Goal: Navigation & Orientation: Find specific page/section

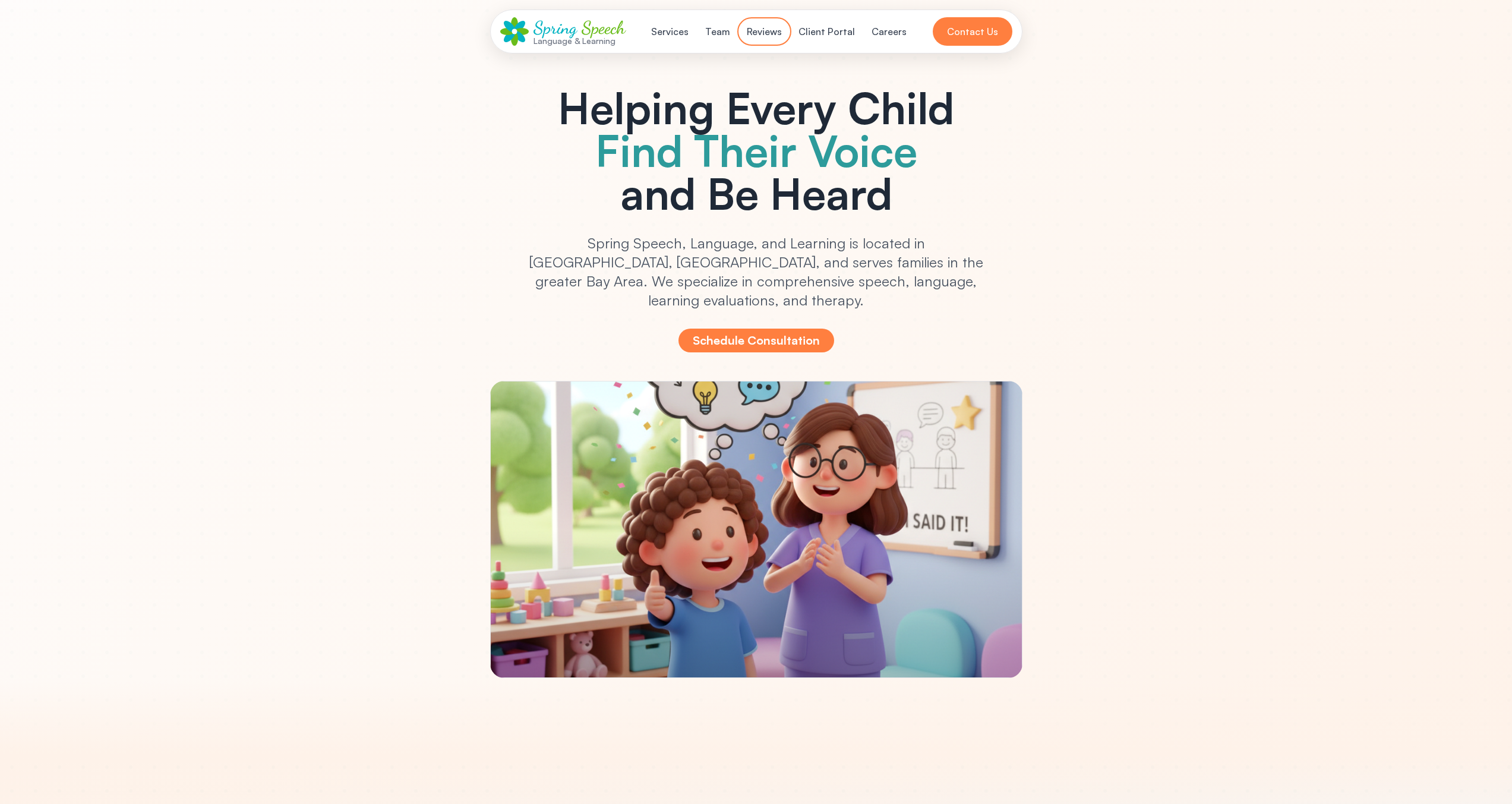
click at [760, 31] on button "Reviews" at bounding box center [764, 31] width 49 height 24
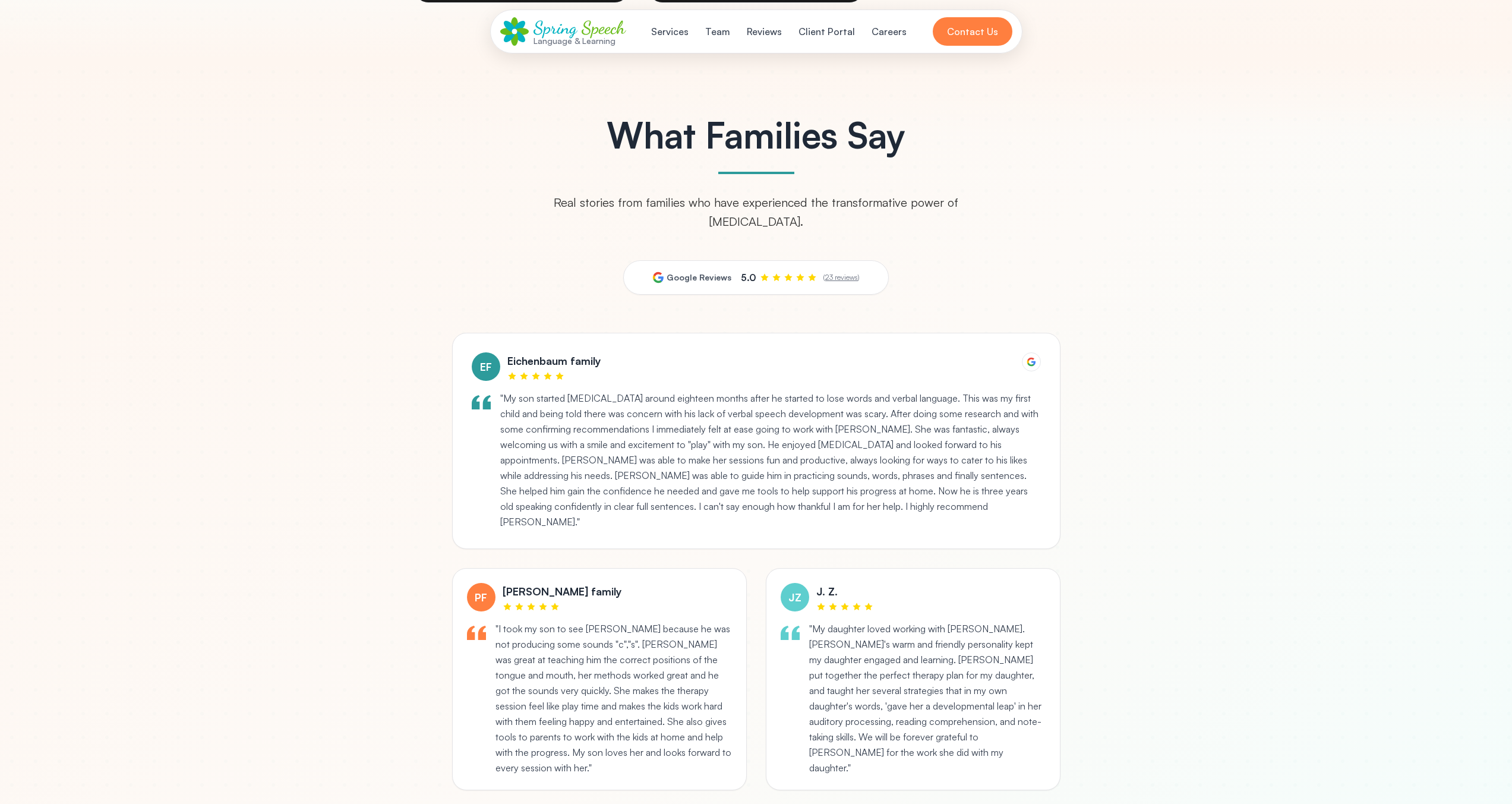
click at [965, 264] on div "What Families Say Real stories from families who have experienced the transform…" at bounding box center [756, 574] width 760 height 914
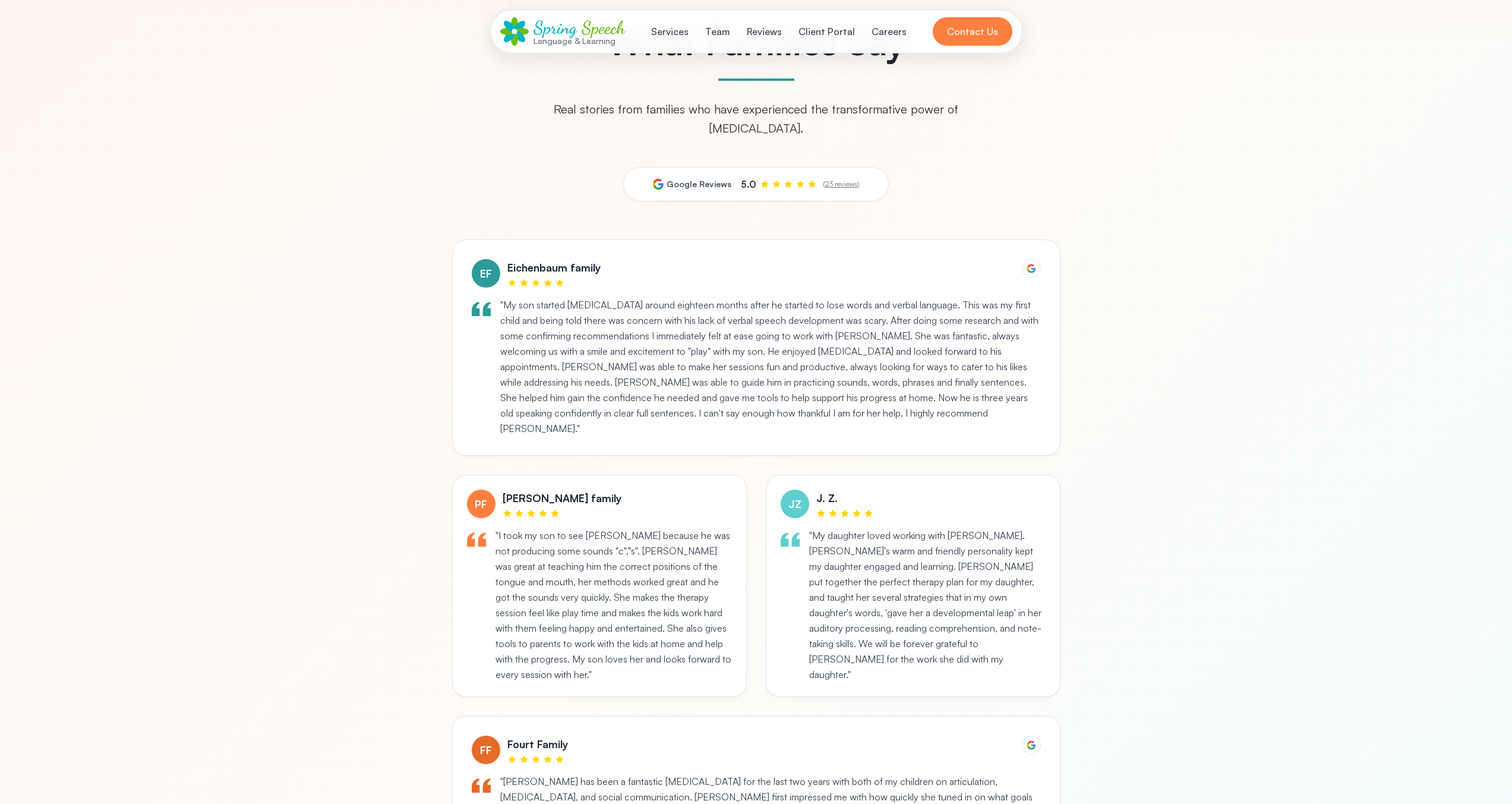
scroll to position [3097, 0]
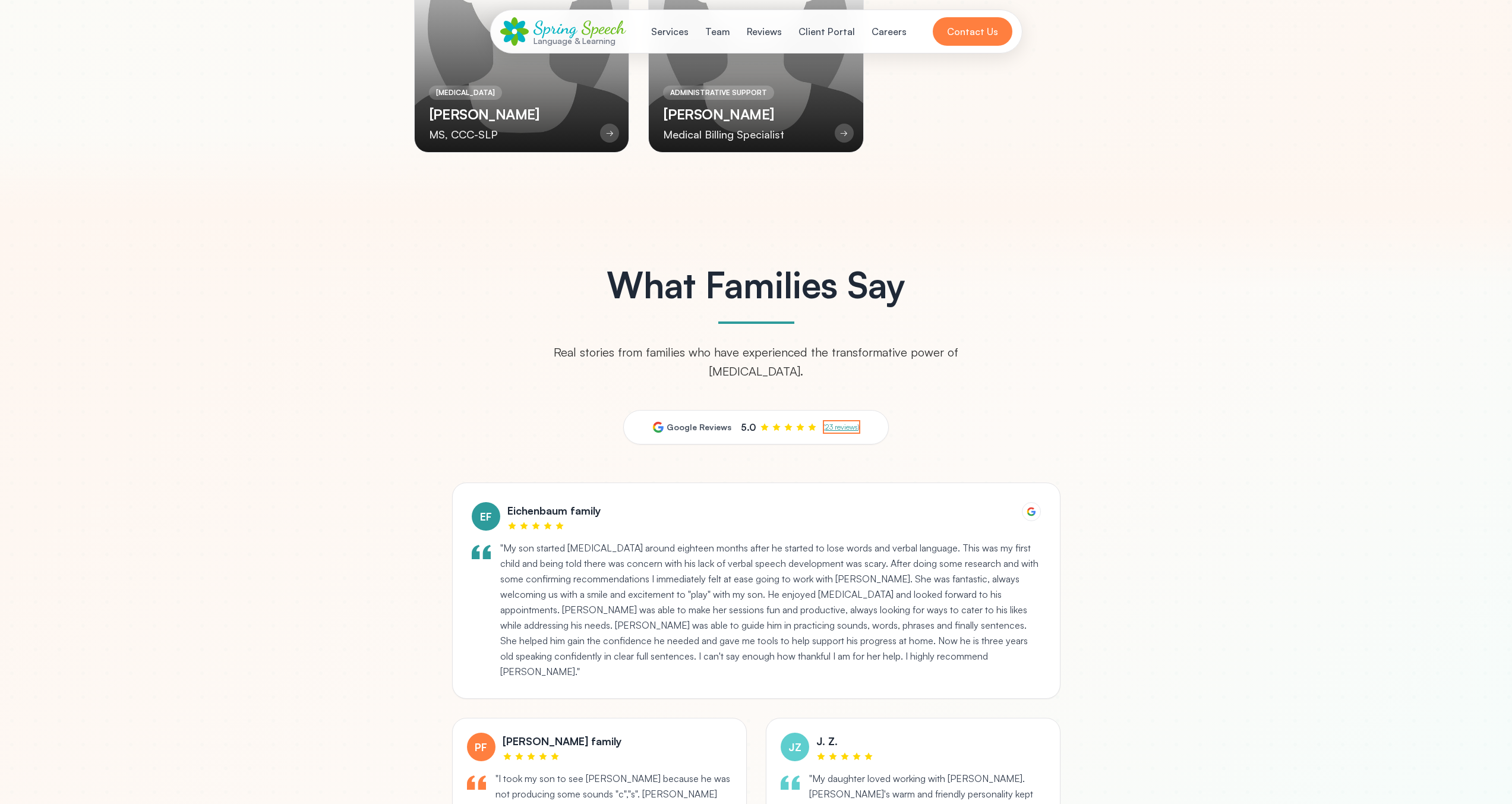
click at [837, 428] on link "23 reviews" at bounding box center [842, 427] width 33 height 9
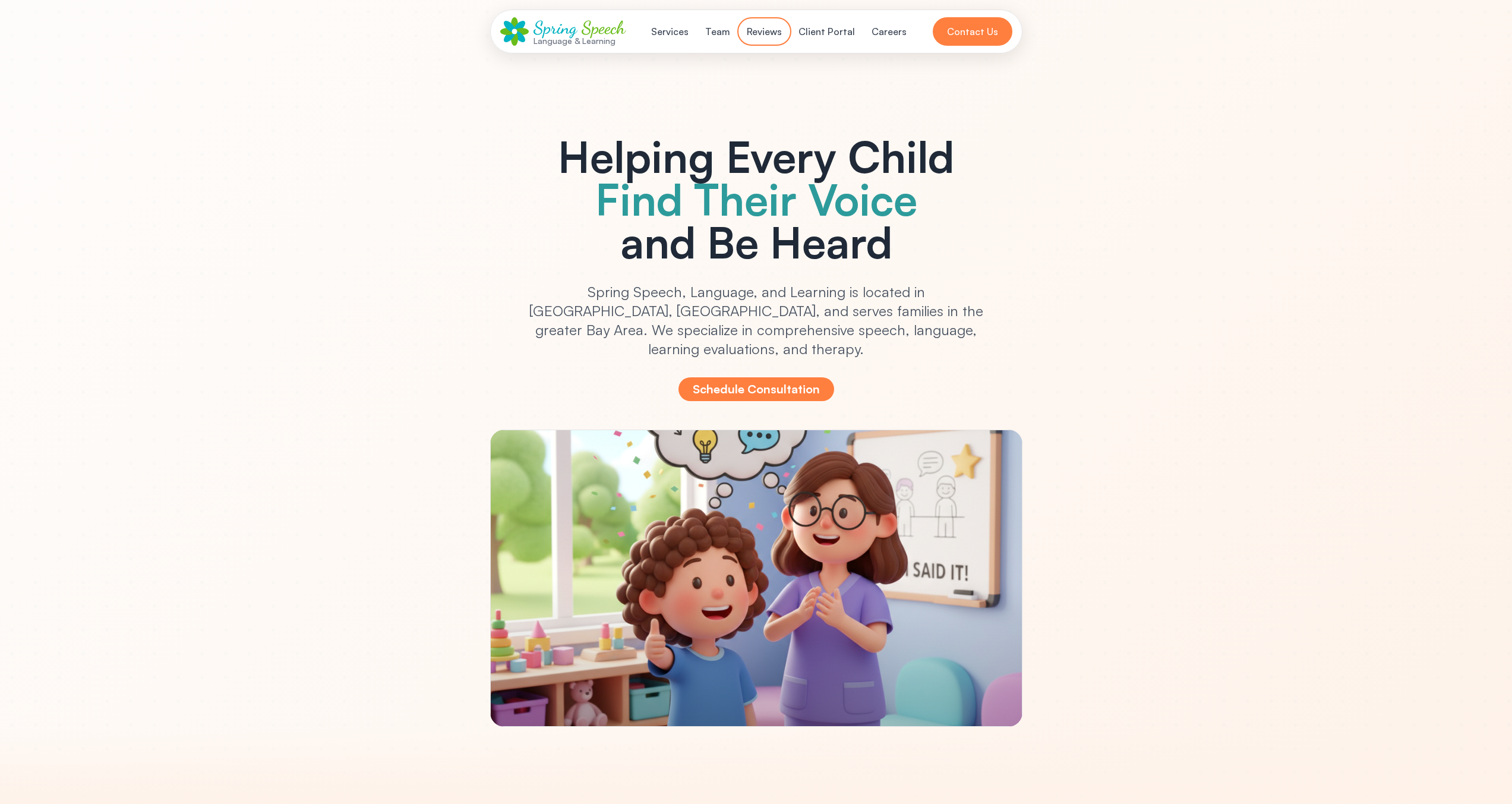
click at [771, 24] on button "Reviews" at bounding box center [764, 31] width 49 height 24
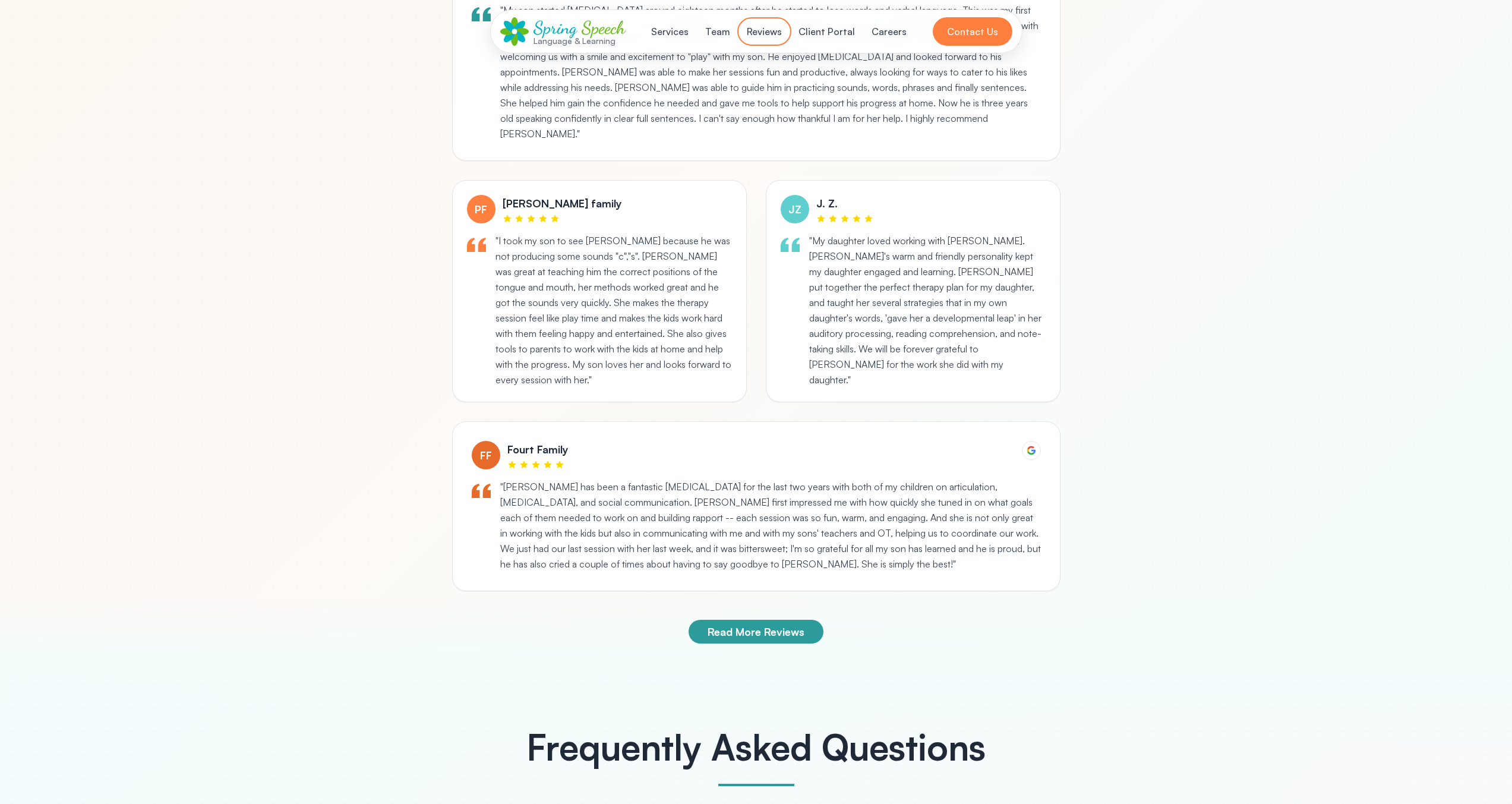
scroll to position [3634, 0]
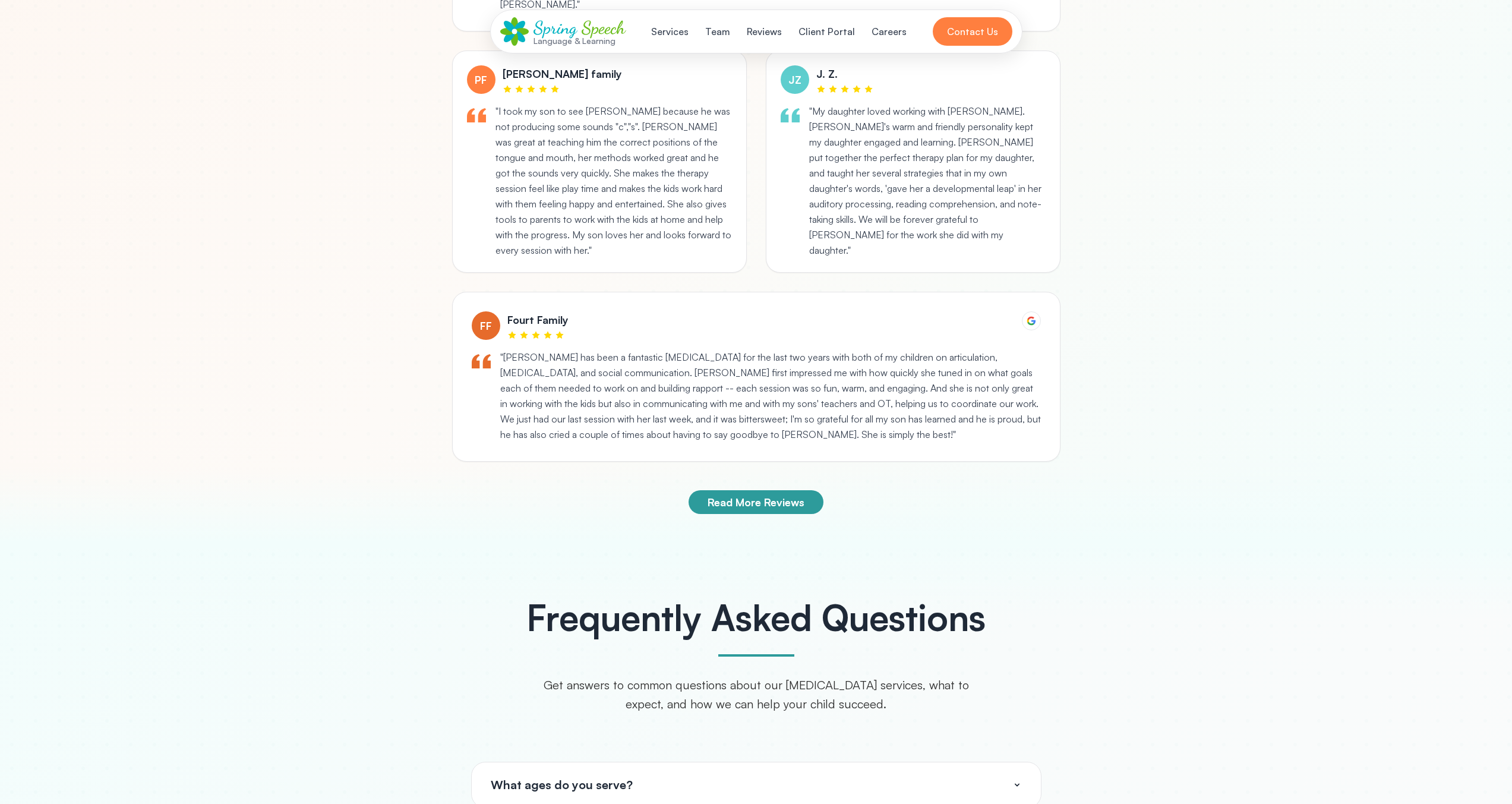
scroll to position [3769, 0]
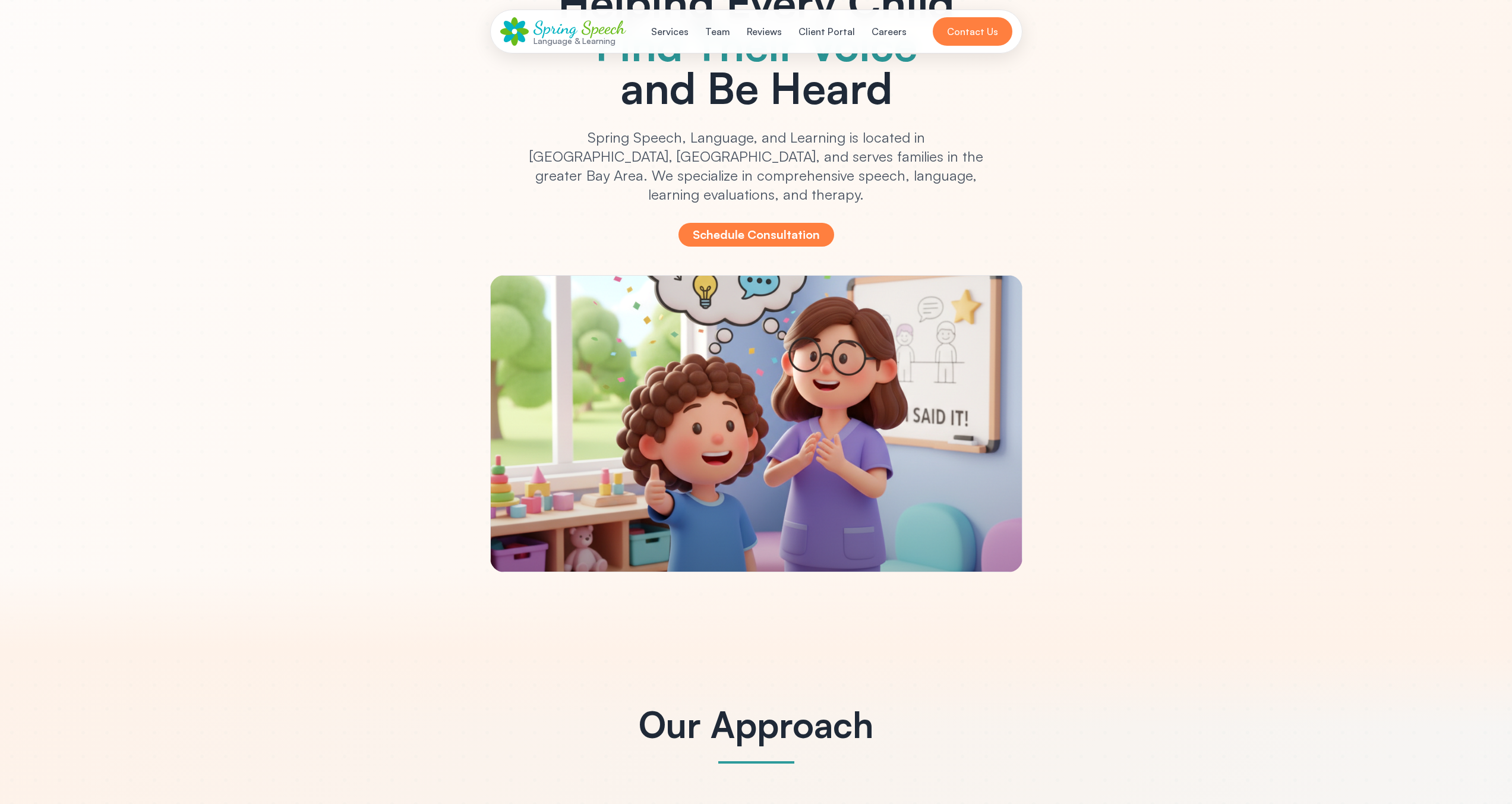
scroll to position [155, 0]
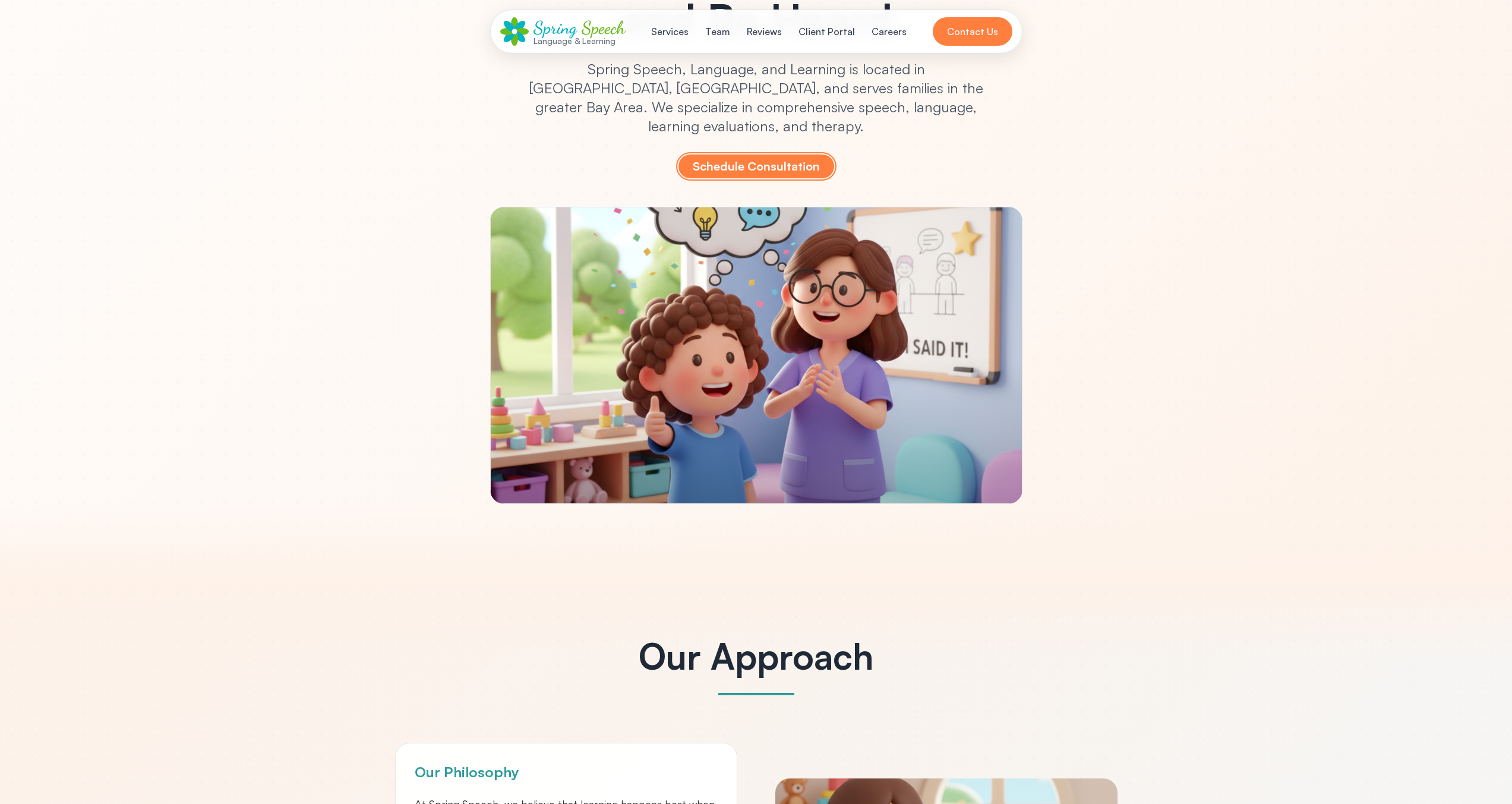
click at [790, 166] on button "Schedule Consultation" at bounding box center [756, 166] width 155 height 24
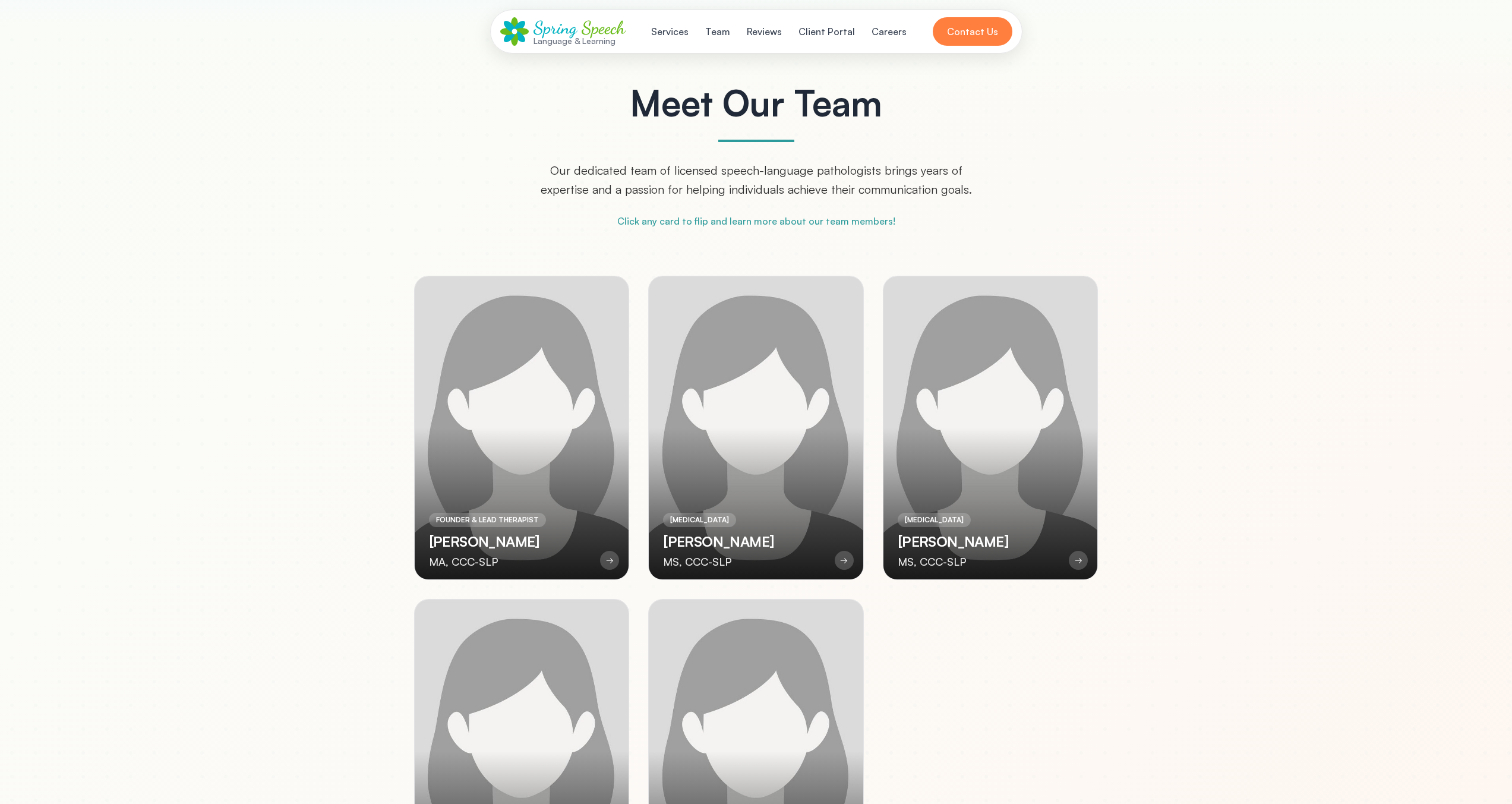
scroll to position [2470, 0]
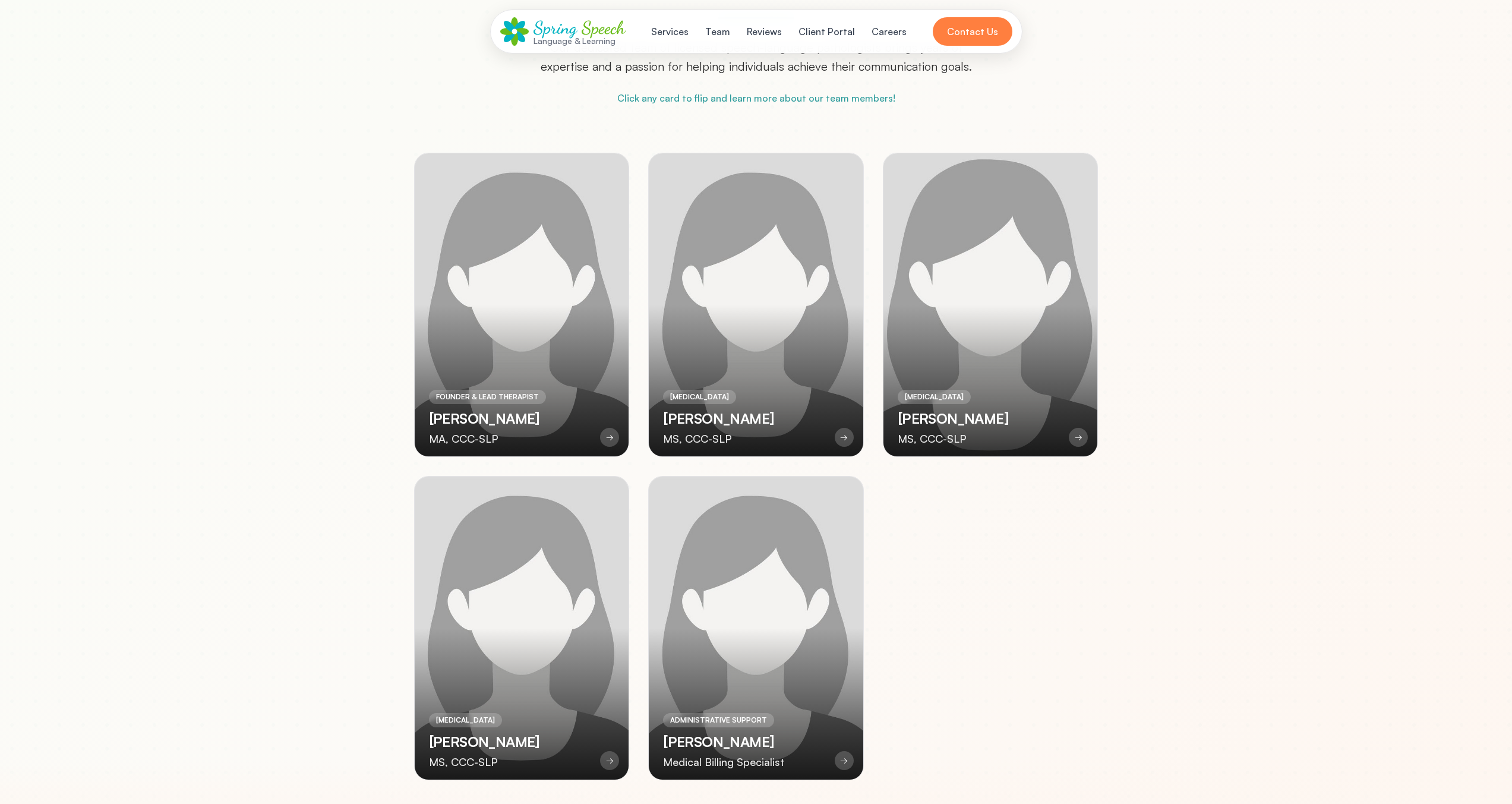
click at [932, 274] on div at bounding box center [991, 305] width 214 height 303
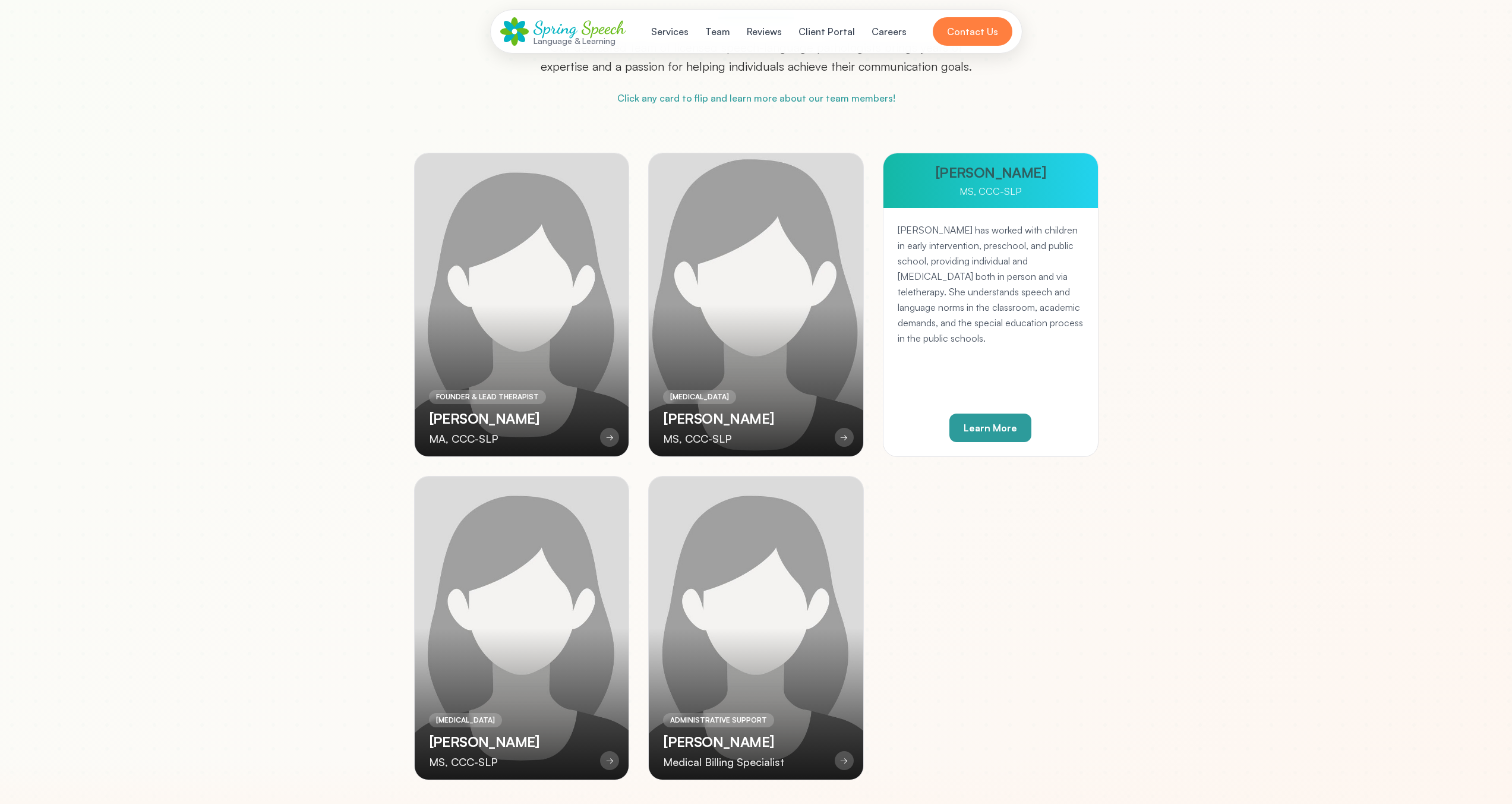
click at [777, 318] on div at bounding box center [756, 305] width 214 height 303
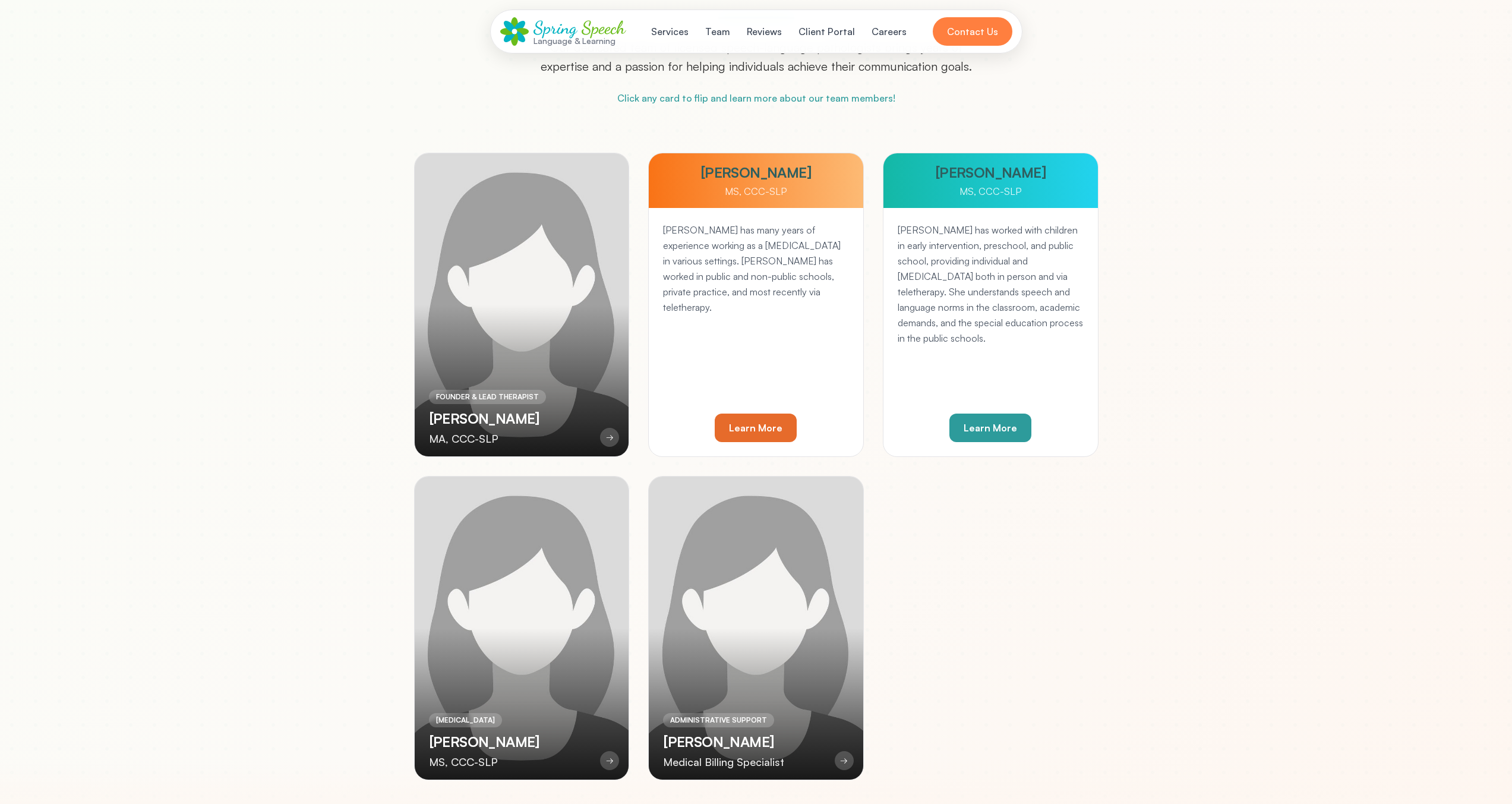
click at [637, 341] on div "FOUNDER & LEAD THERAPIST [PERSON_NAME] MA, CCC-SLP → [PERSON_NAME] MA, CCC-SLP …" at bounding box center [756, 466] width 685 height 627
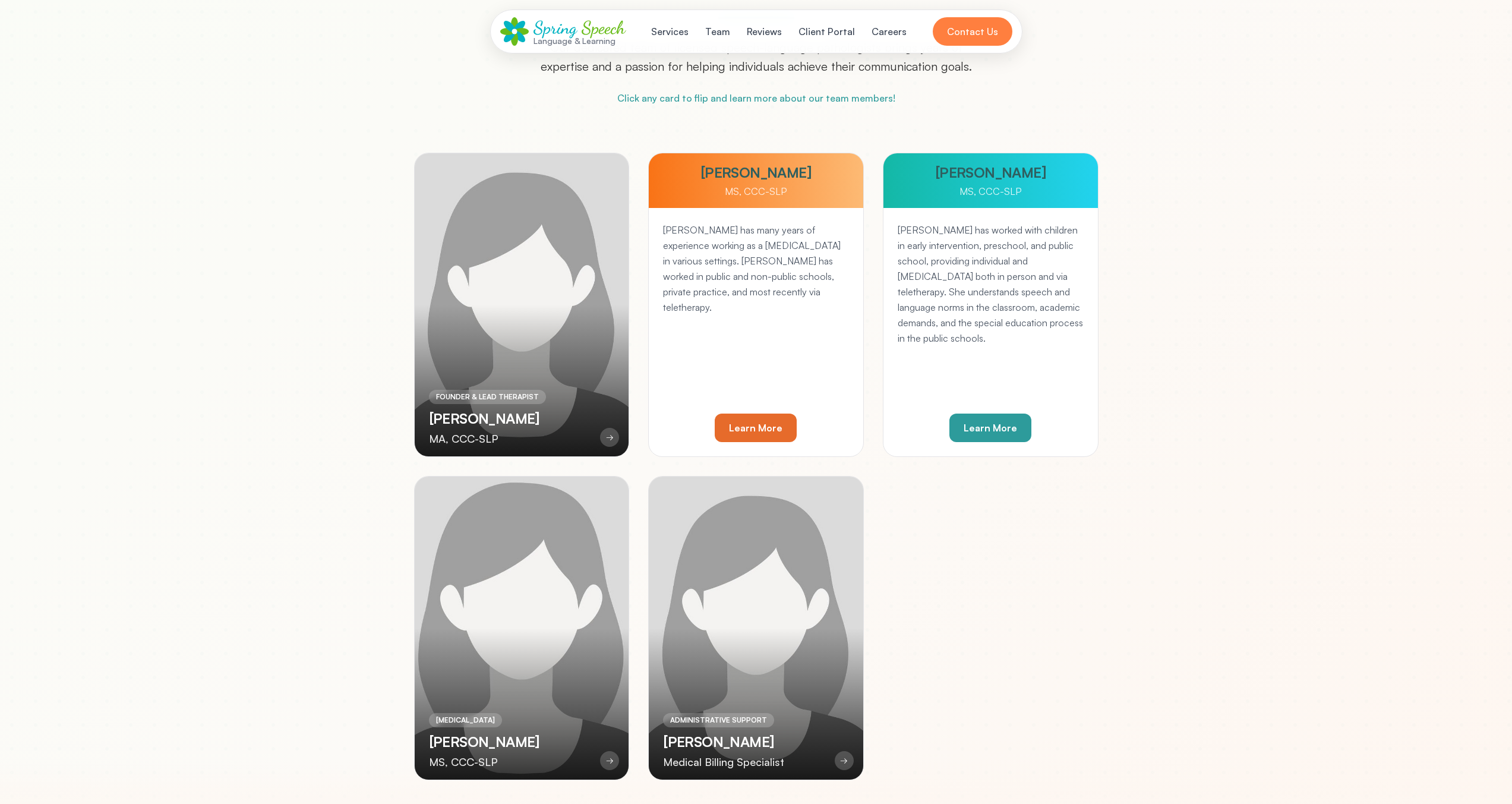
click at [601, 523] on div at bounding box center [522, 627] width 214 height 303
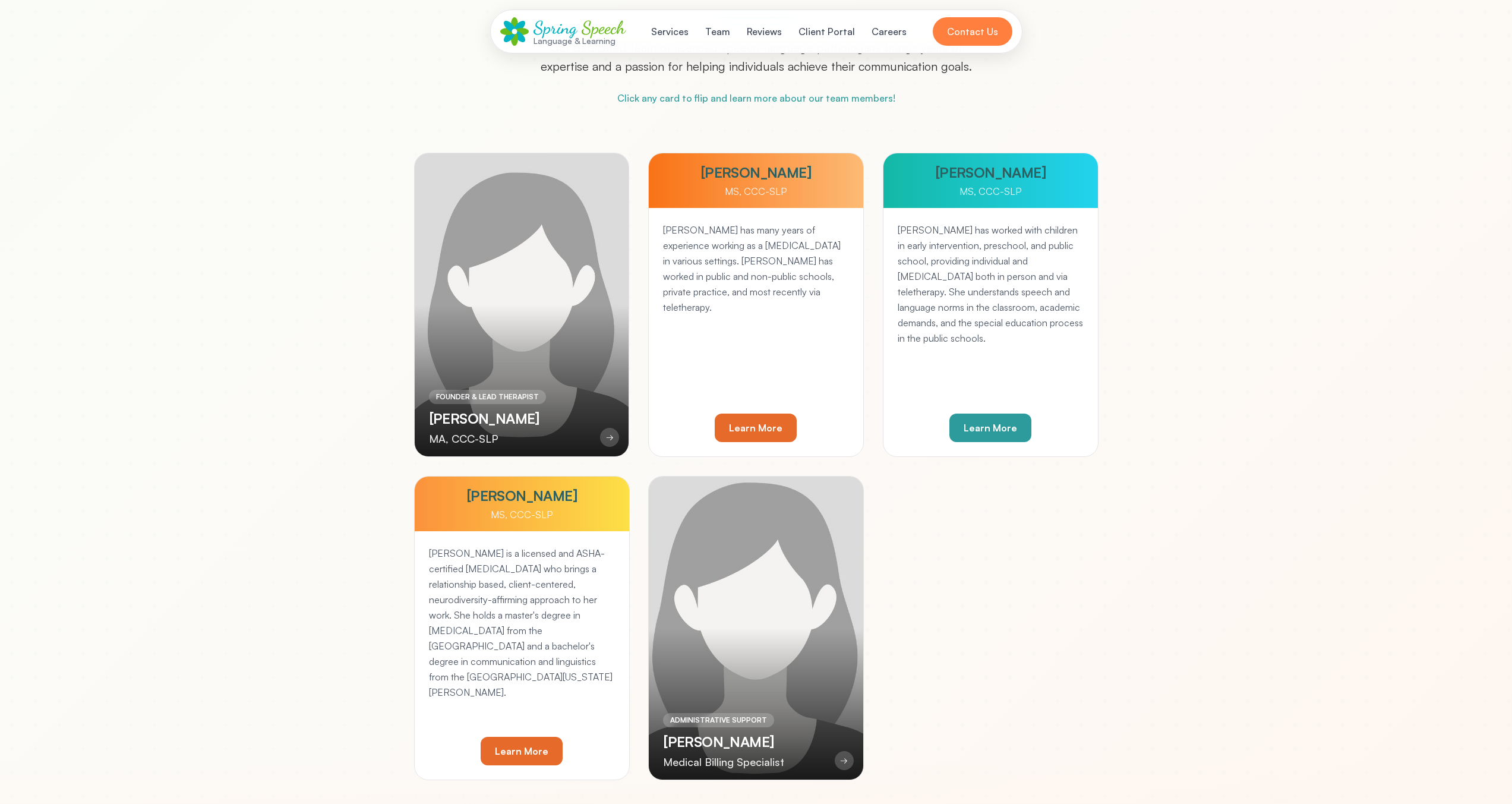
click at [682, 523] on div at bounding box center [756, 627] width 214 height 303
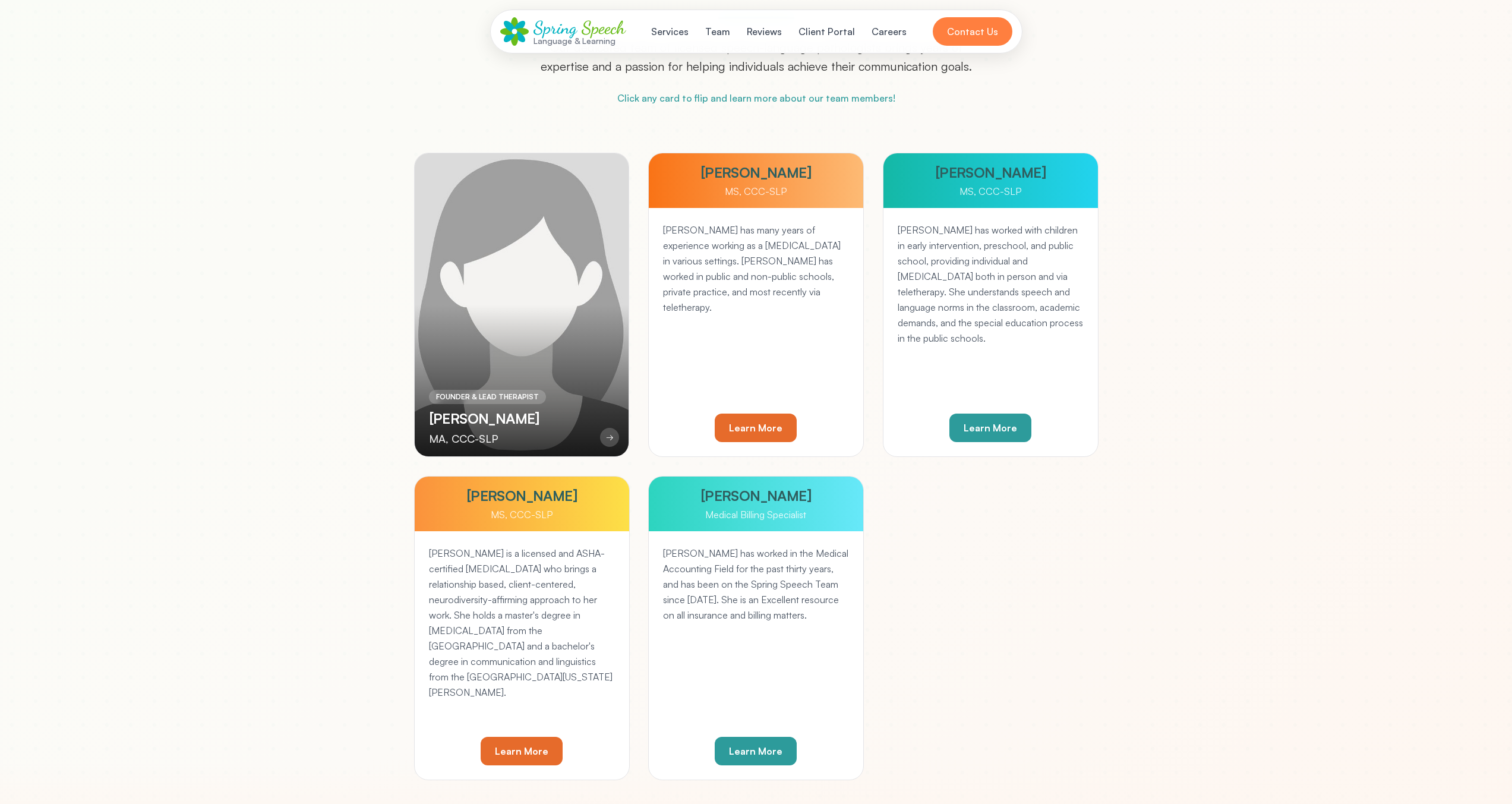
click at [549, 400] on div at bounding box center [522, 305] width 214 height 303
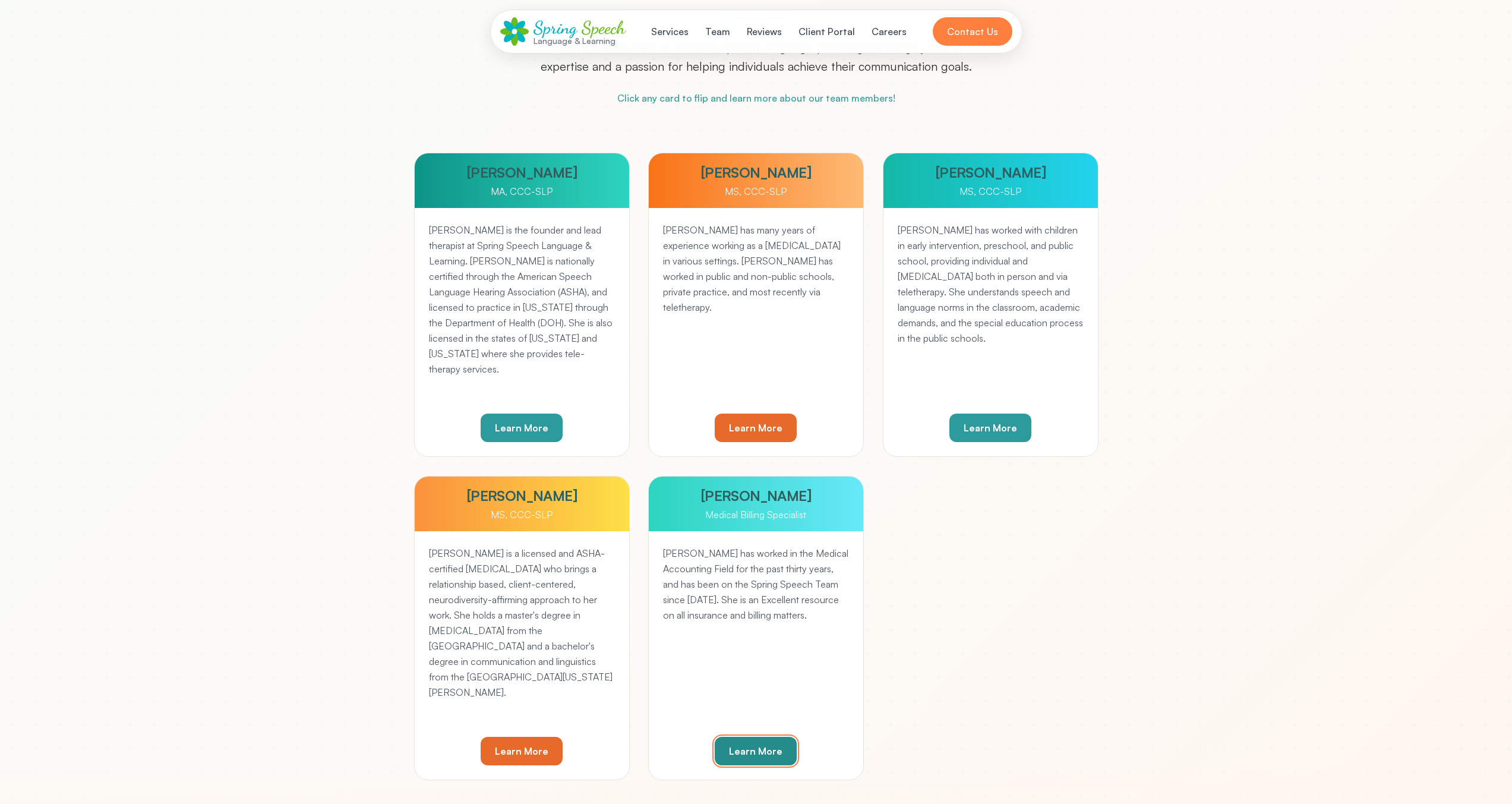
click at [777, 758] on button "Learn More" at bounding box center [756, 750] width 82 height 29
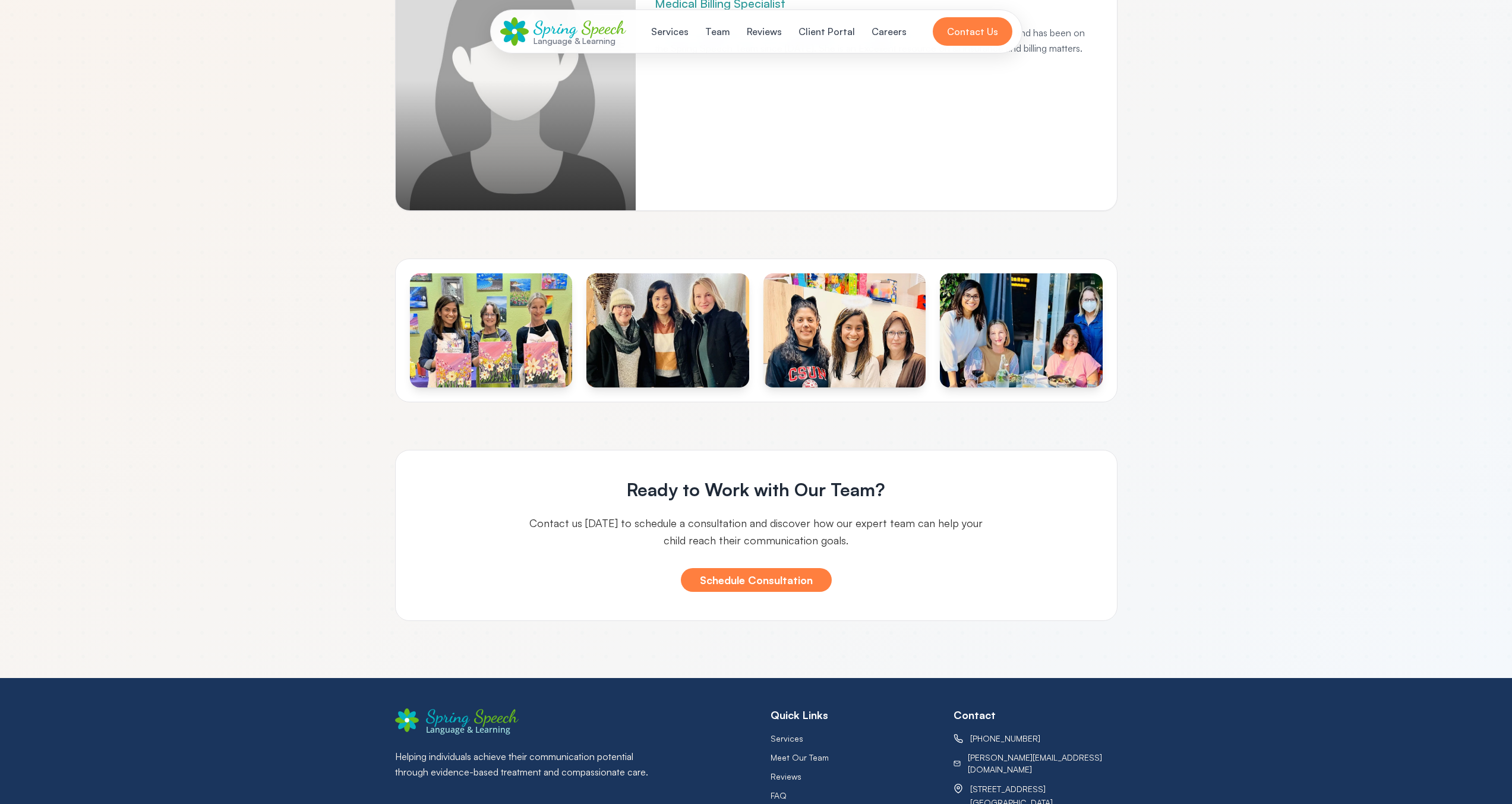
scroll to position [1528, 0]
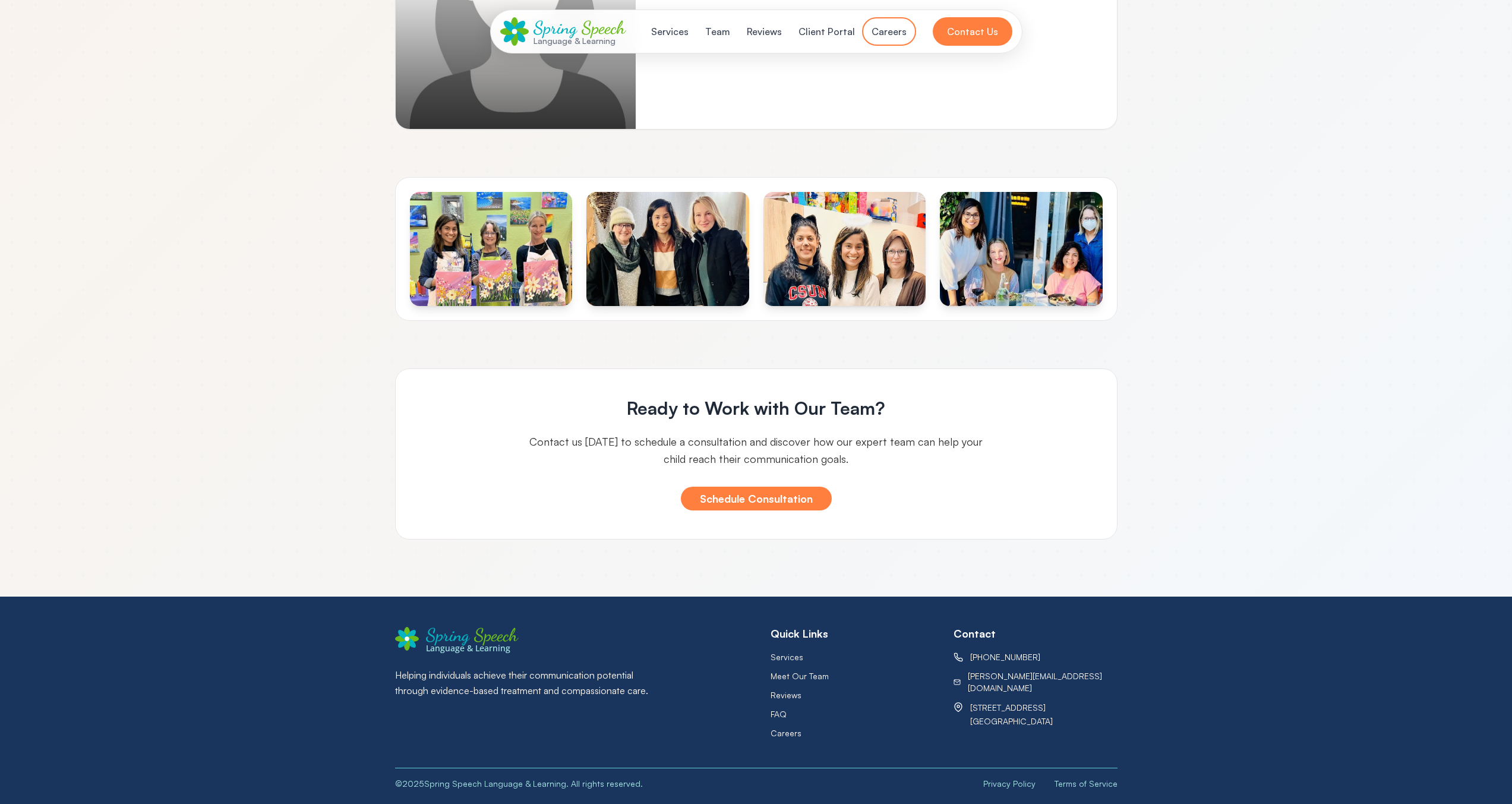
click at [884, 33] on button "Careers" at bounding box center [888, 31] width 49 height 24
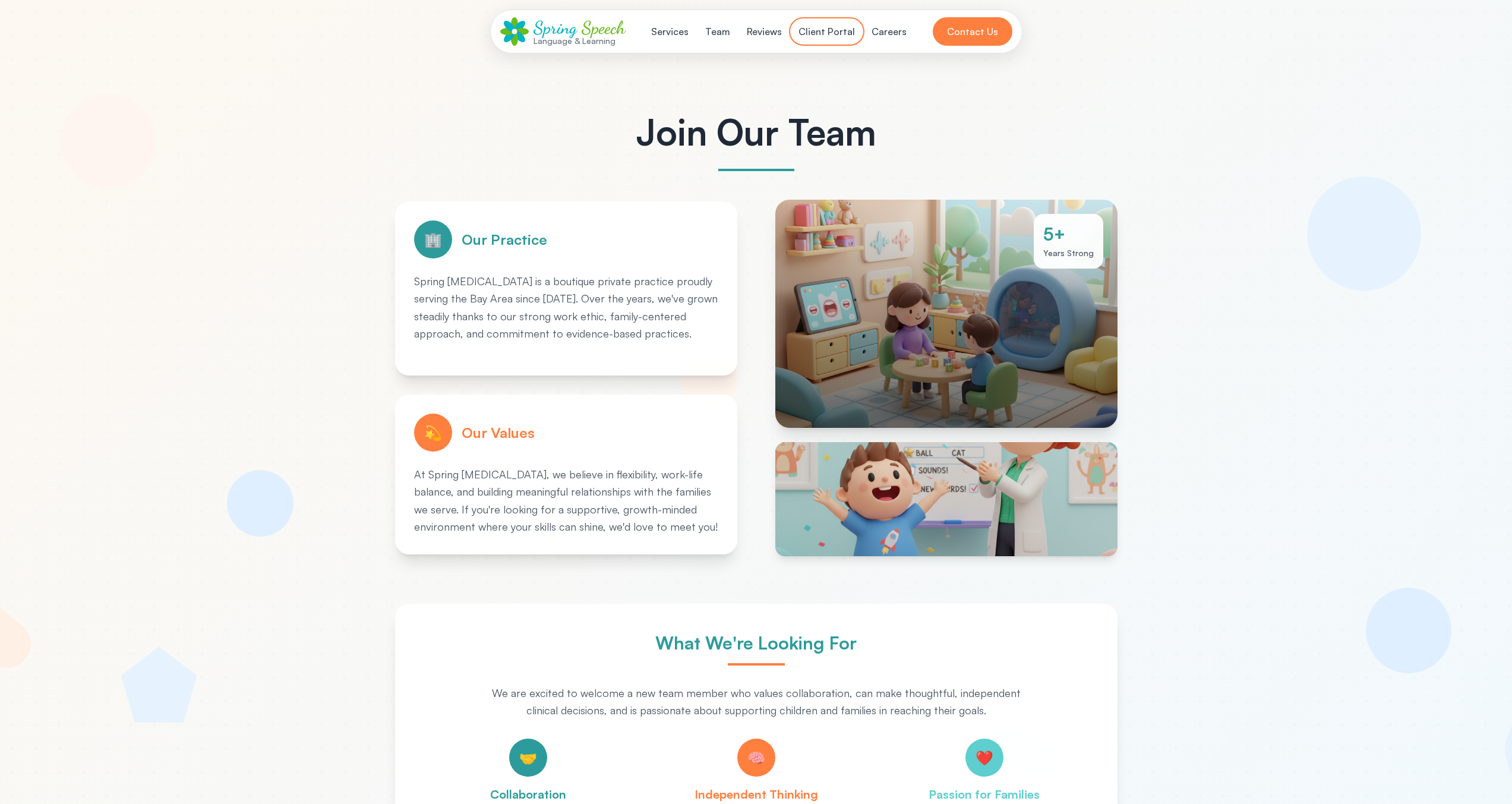
click at [813, 28] on button "Client Portal" at bounding box center [827, 31] width 71 height 24
click at [760, 38] on button "Reviews" at bounding box center [764, 31] width 49 height 24
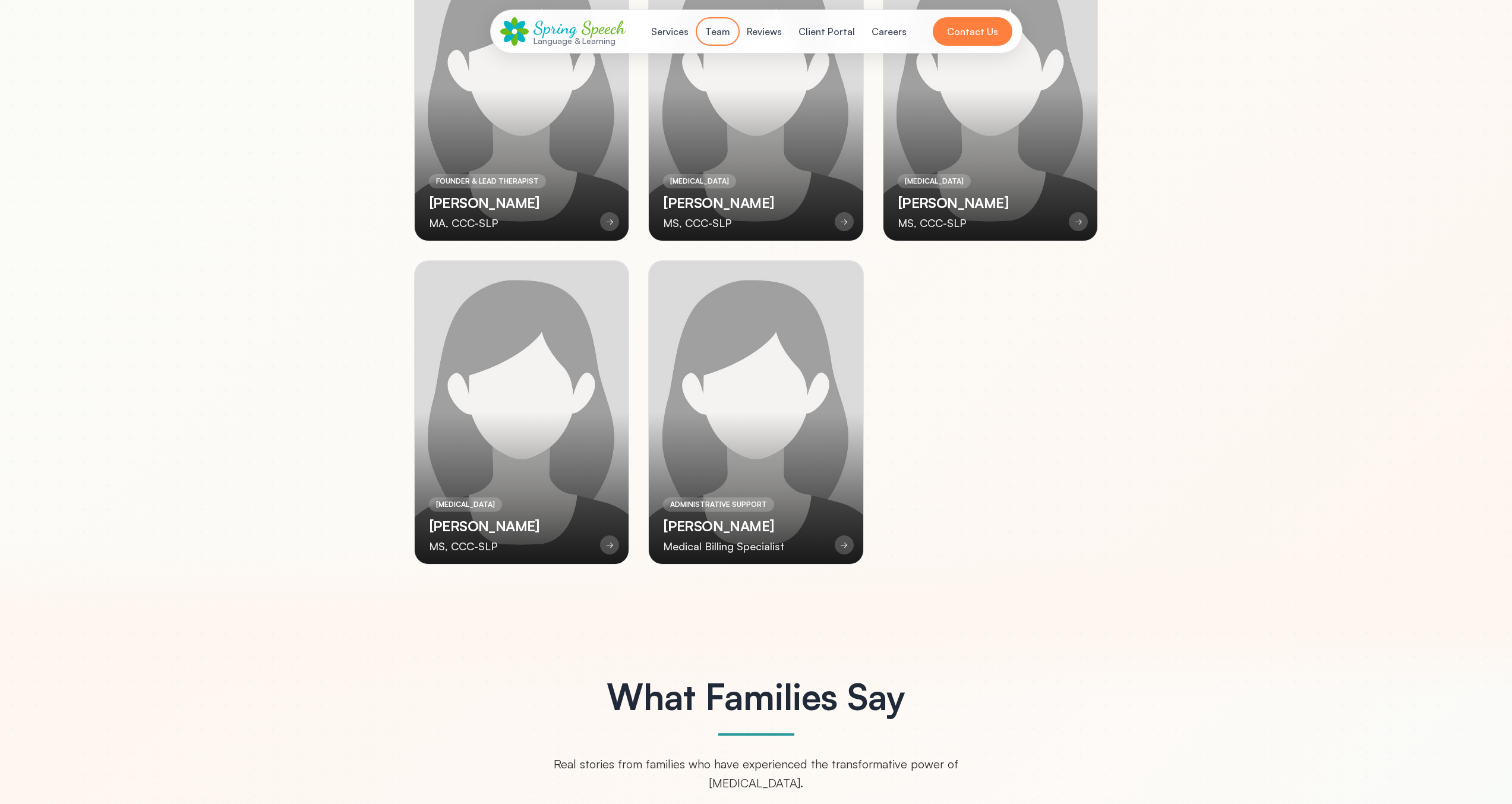
click at [714, 42] on button "Team" at bounding box center [718, 31] width 39 height 24
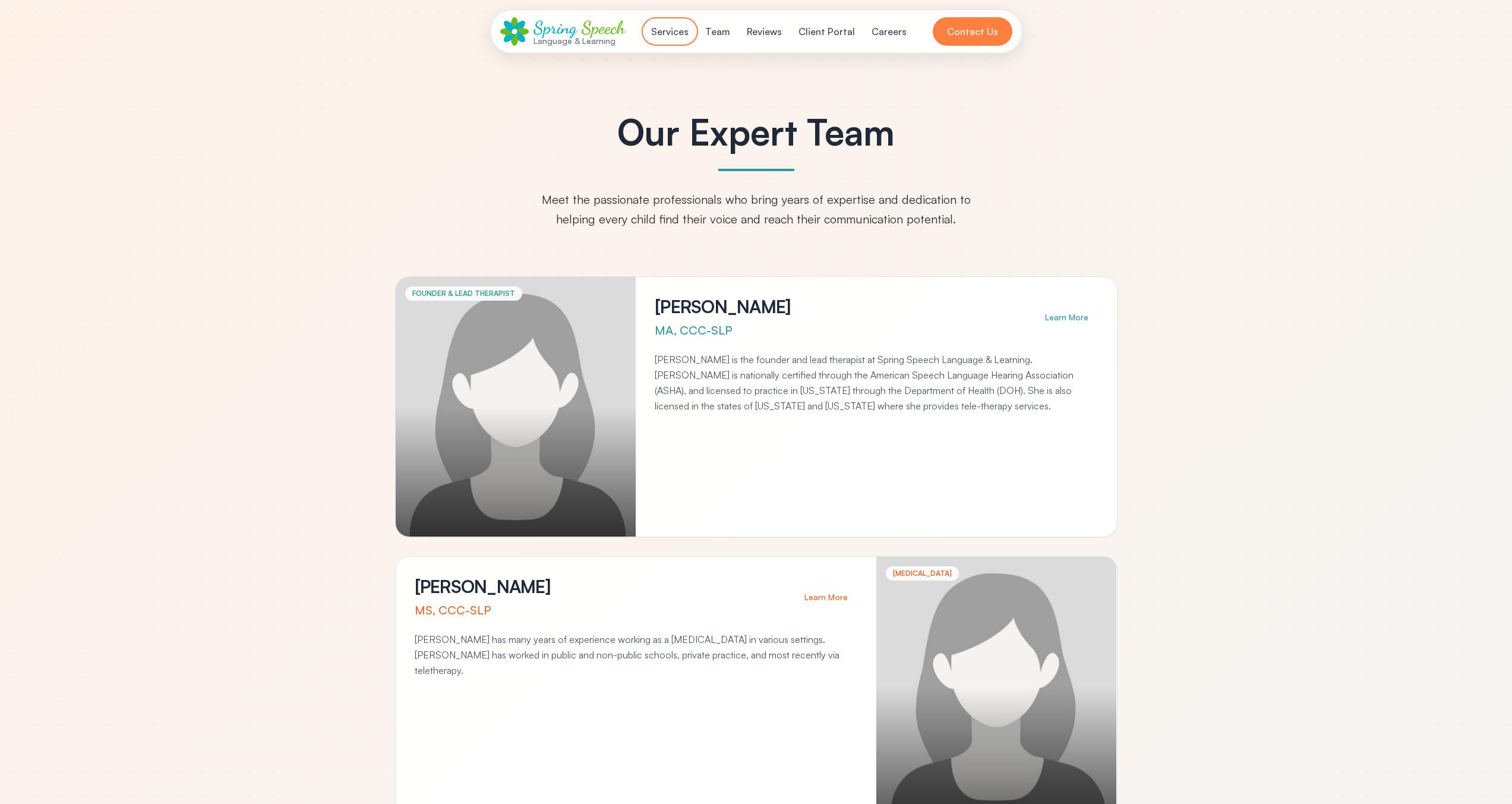
click at [684, 37] on button "Services" at bounding box center [670, 31] width 52 height 24
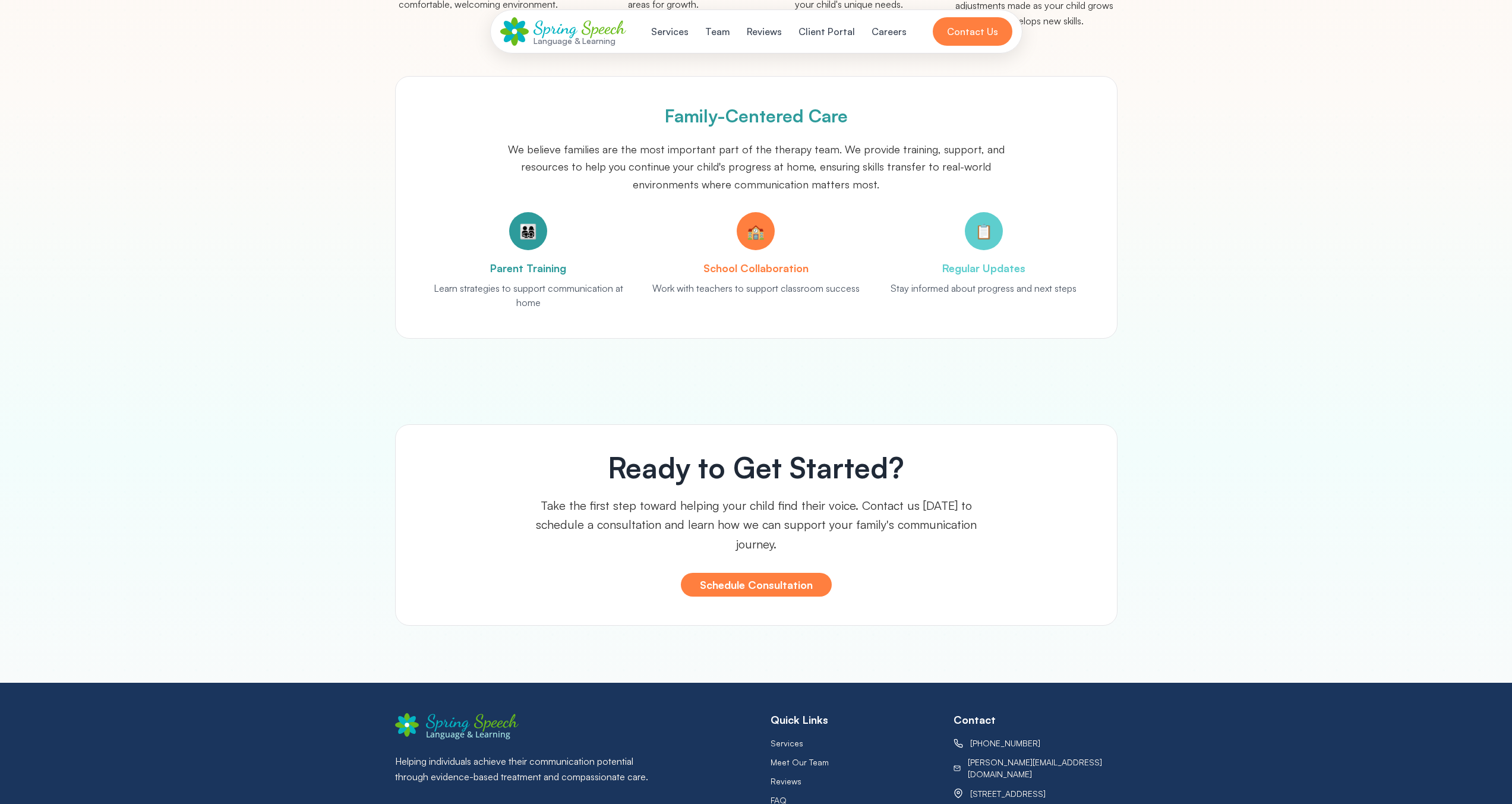
scroll to position [1741, 0]
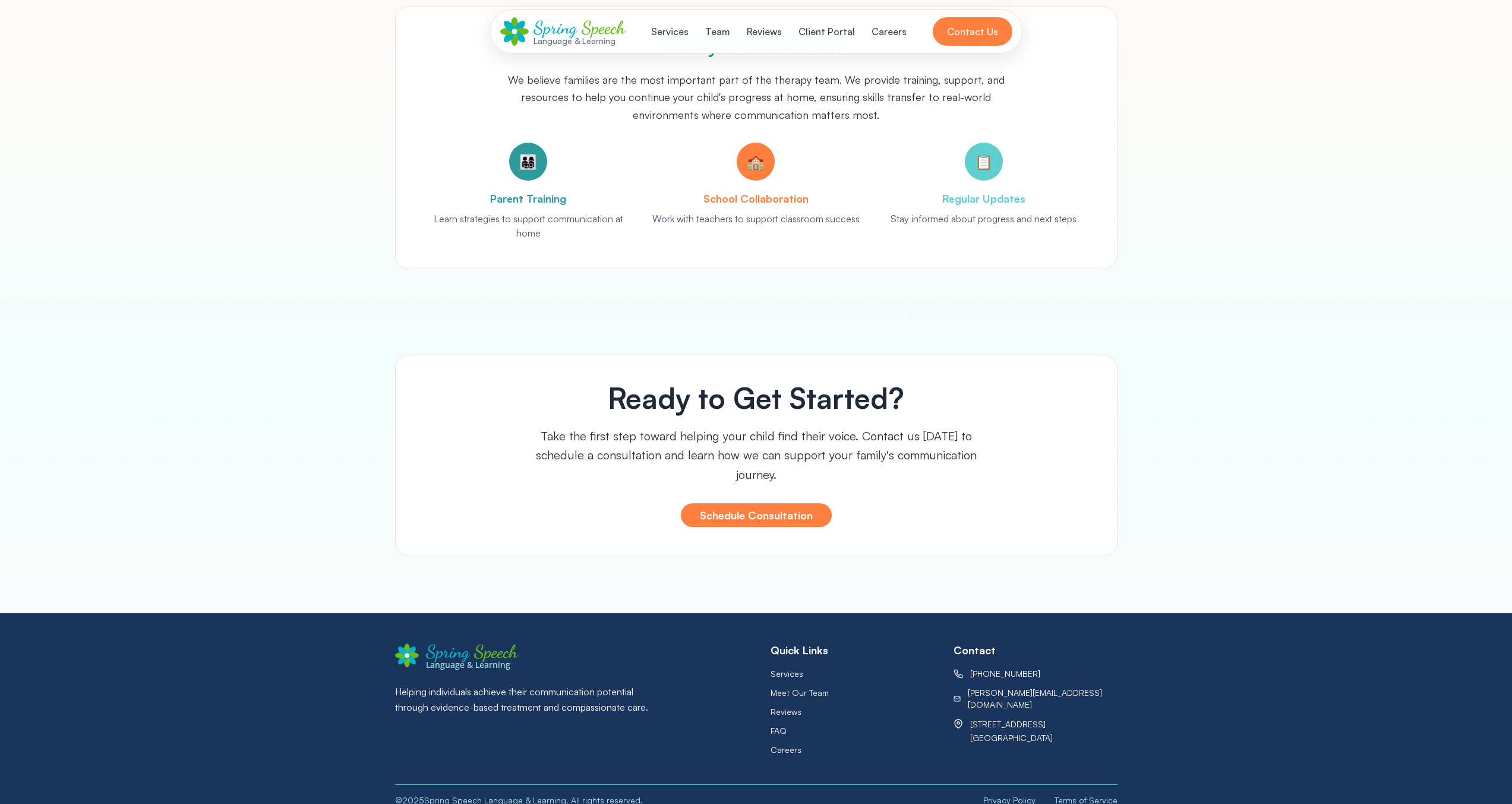
click at [601, 24] on span "Speech" at bounding box center [603, 28] width 44 height 21
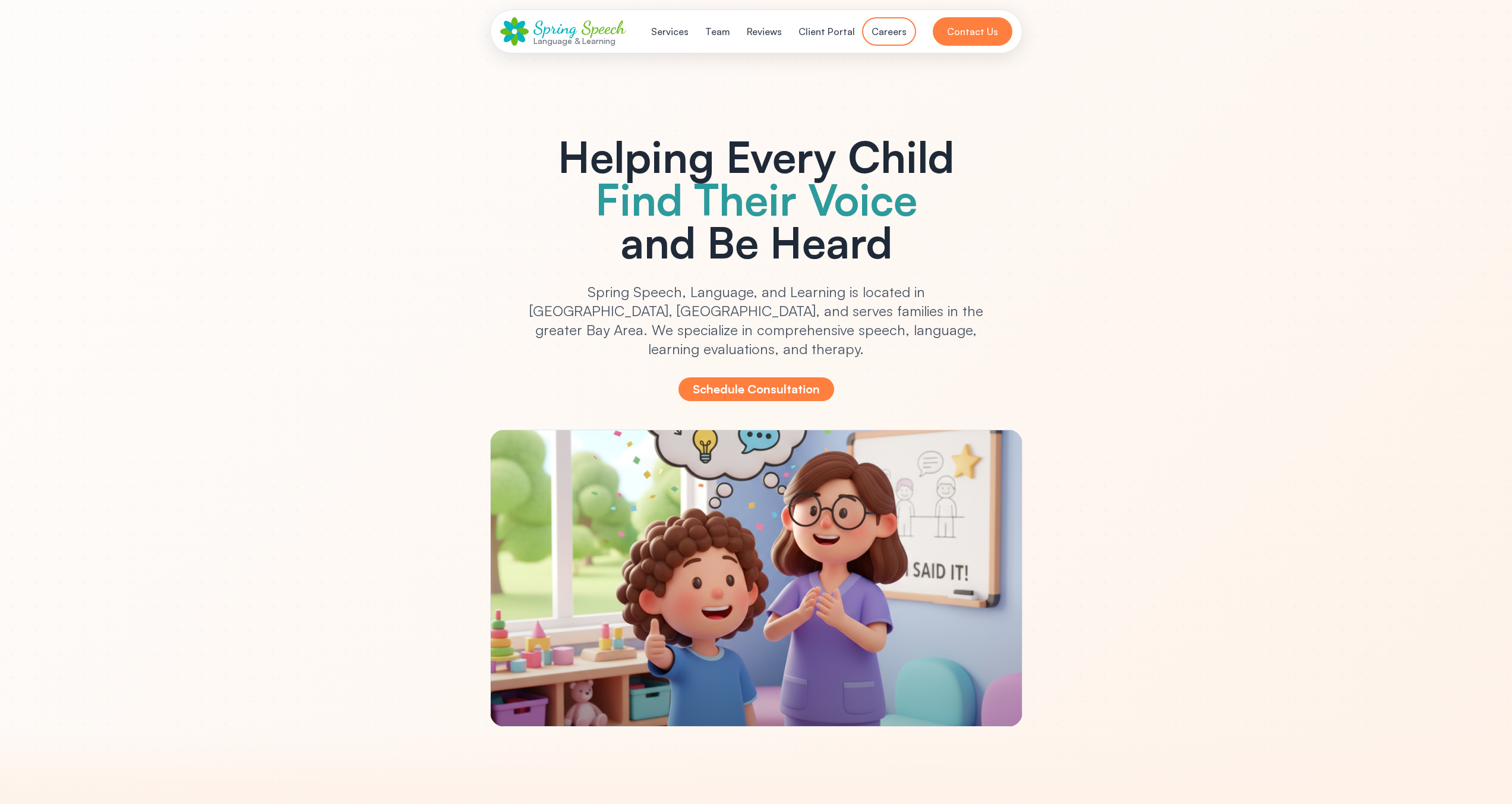
click at [888, 28] on button "Careers" at bounding box center [888, 31] width 49 height 24
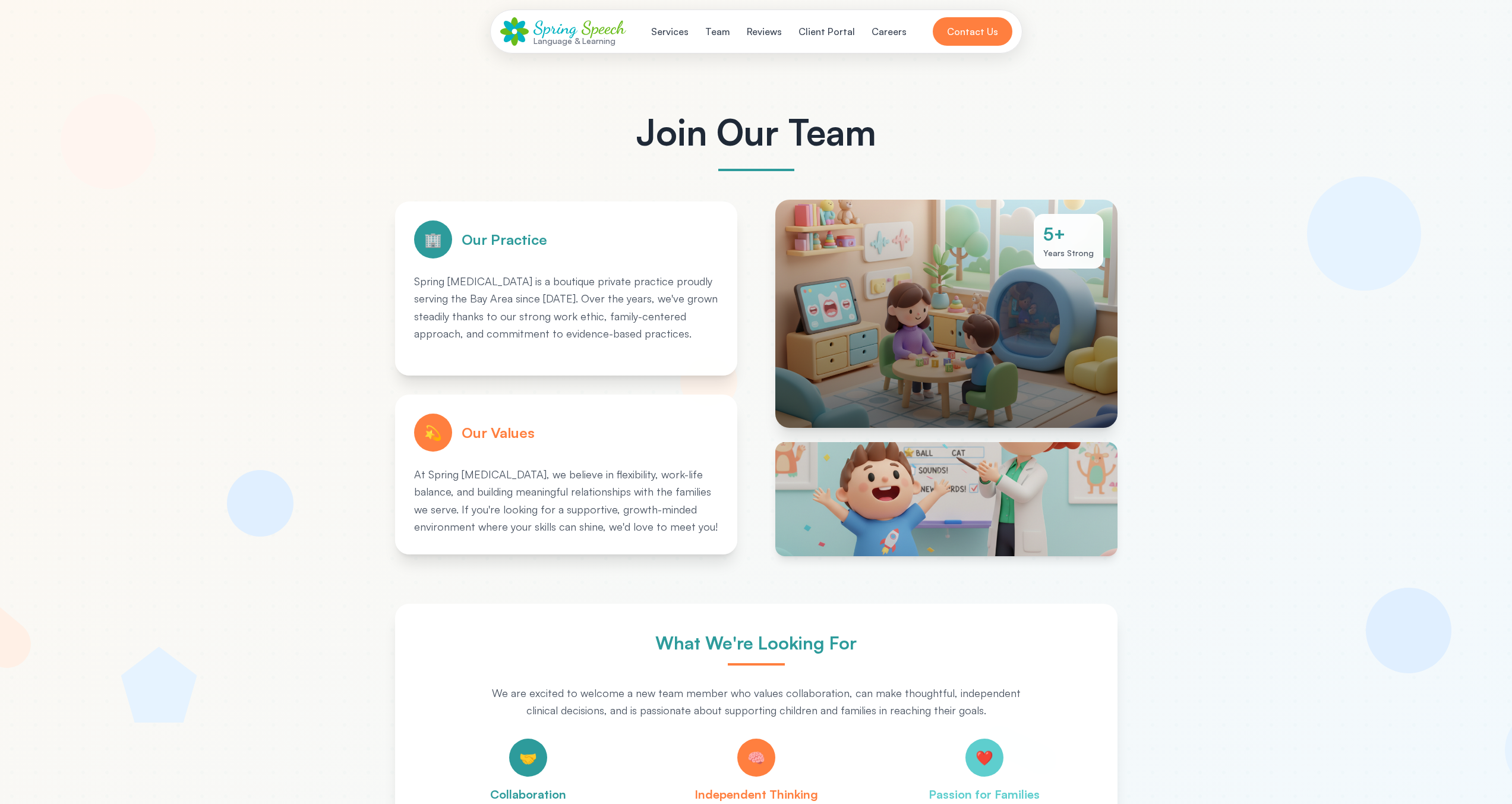
click at [591, 43] on div "Language & Learning" at bounding box center [579, 41] width 92 height 9
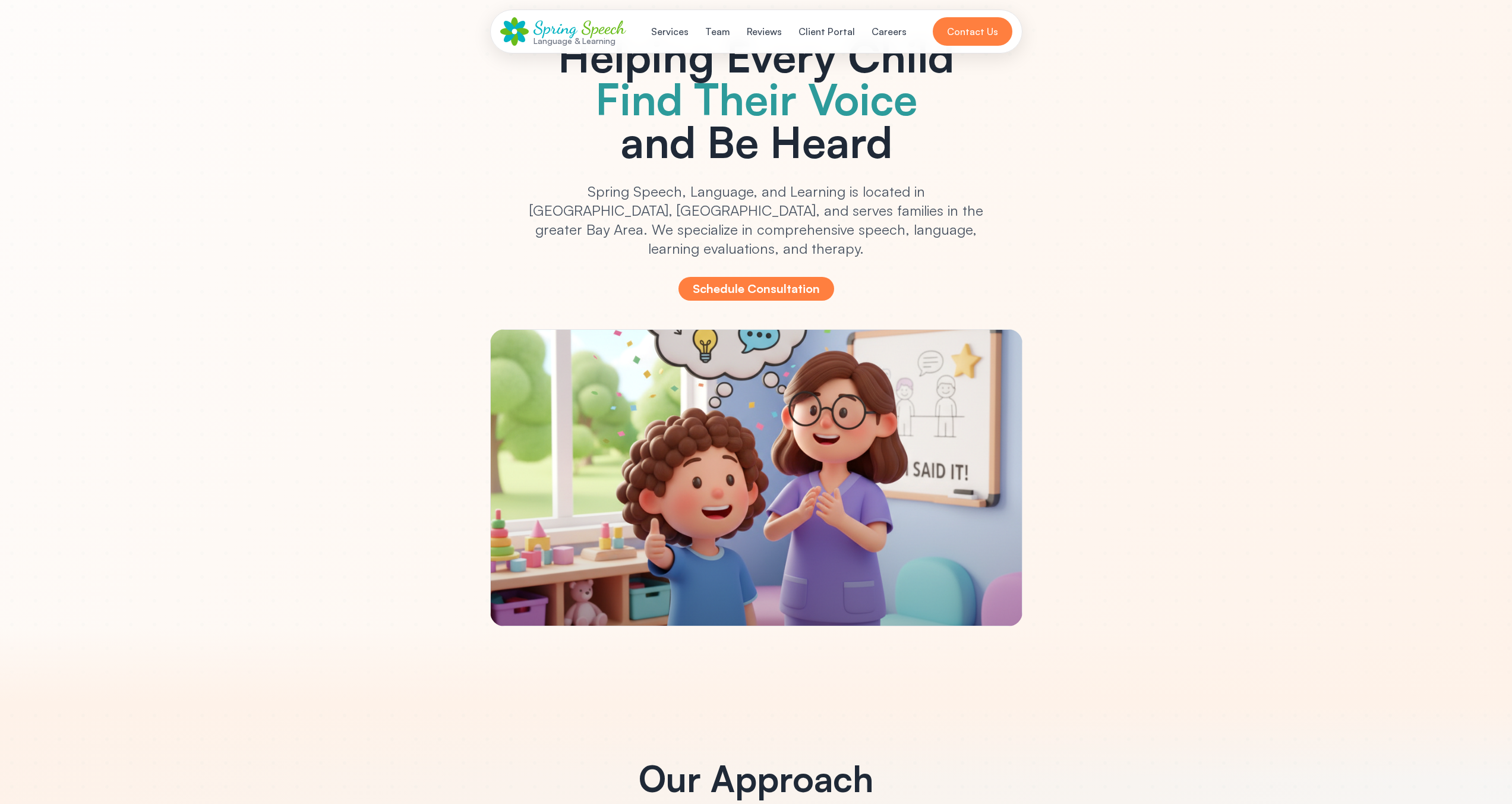
scroll to position [42, 0]
